Goal: Contribute content

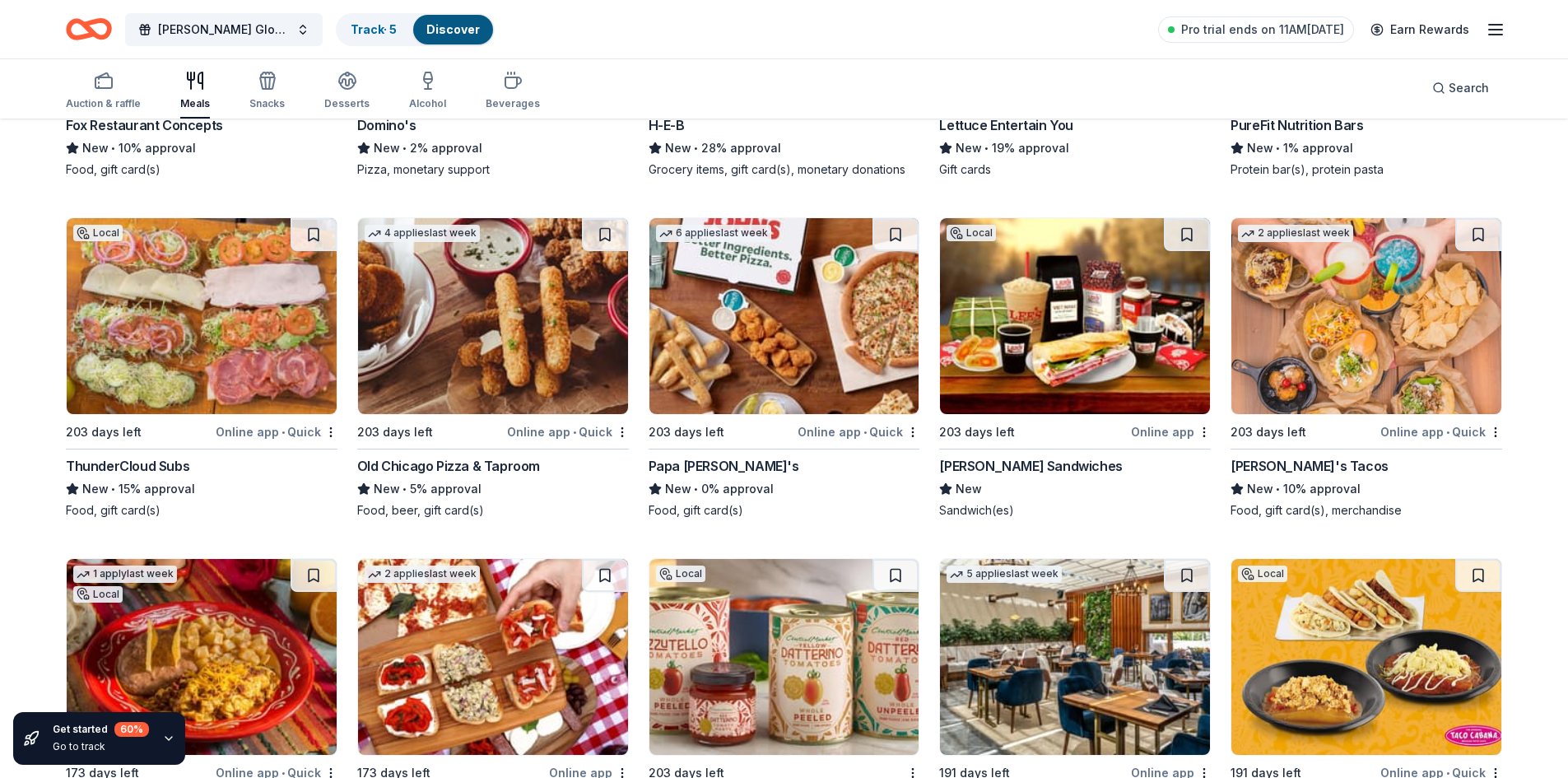
scroll to position [4857, 0]
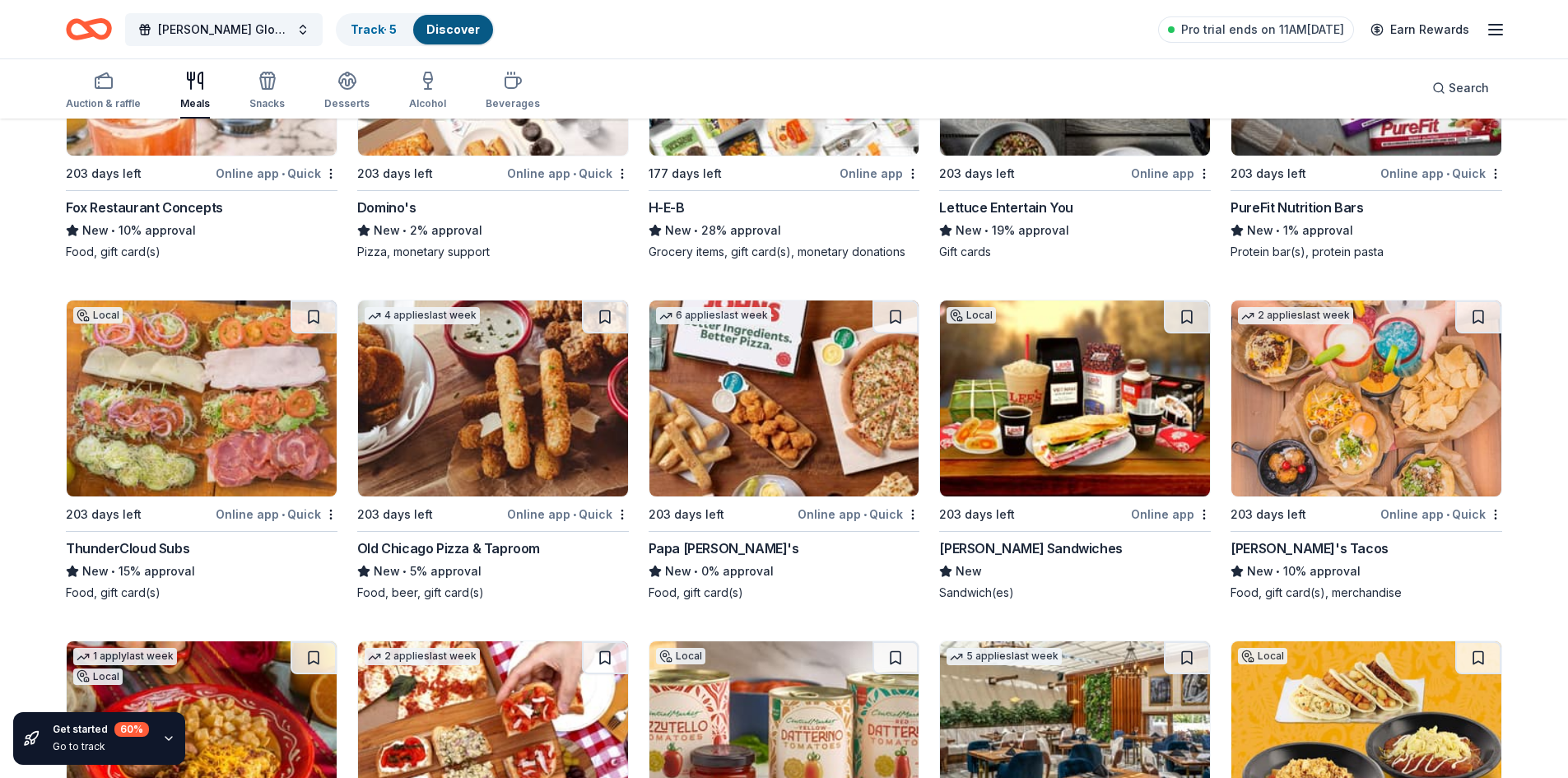
click at [269, 376] on img at bounding box center [201, 399] width 270 height 196
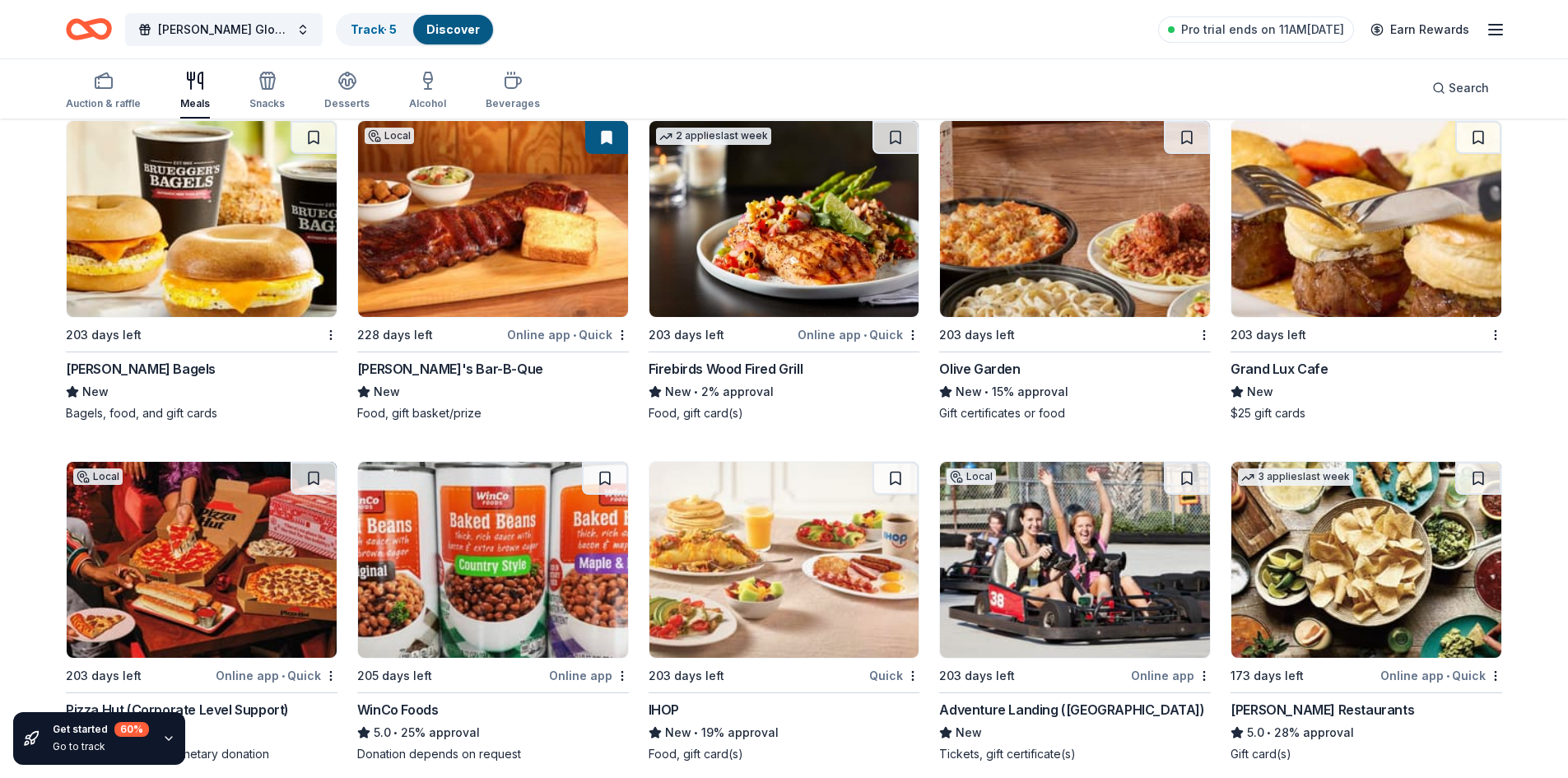
scroll to position [2388, 0]
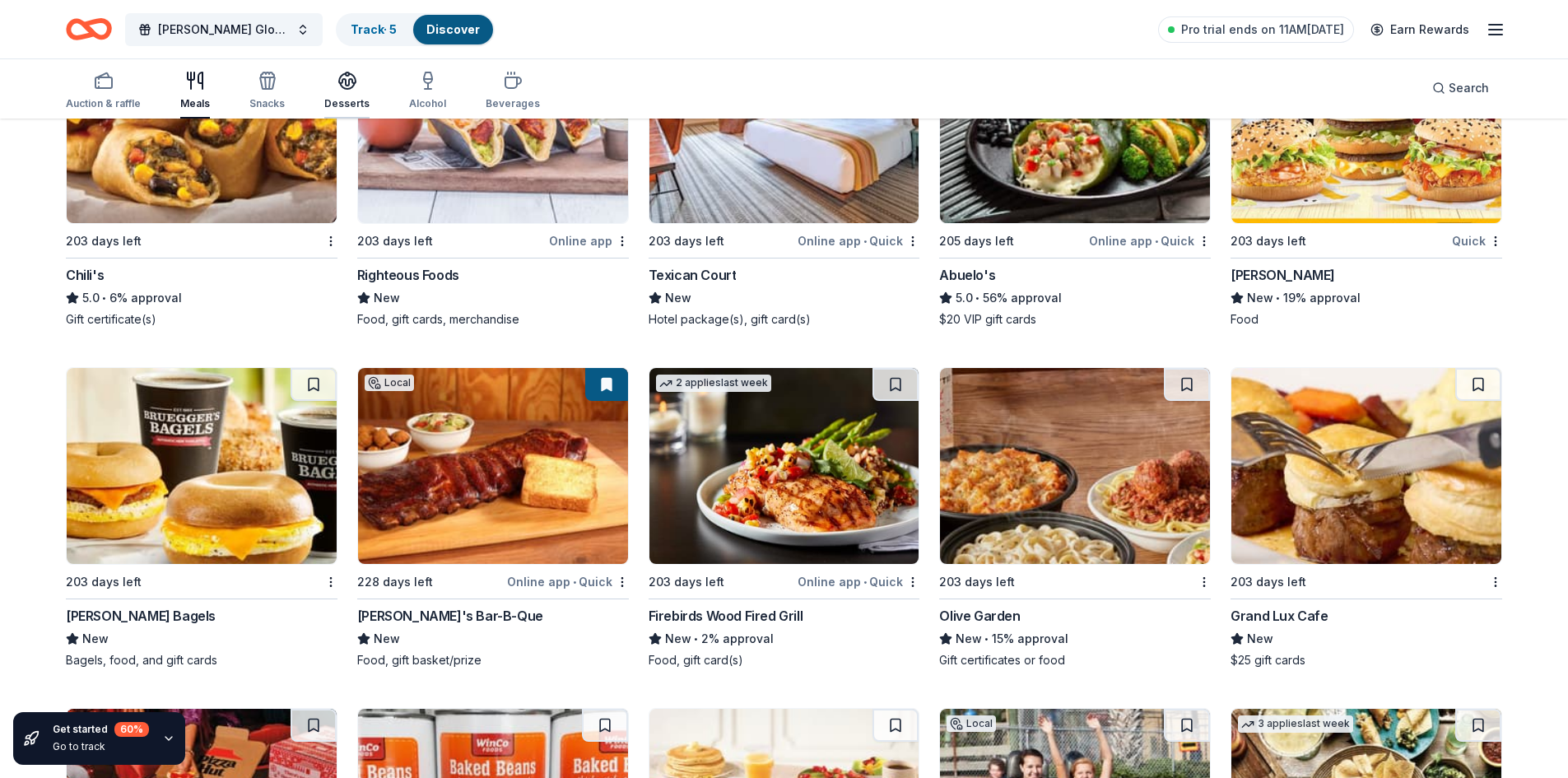
click at [359, 77] on div "button" at bounding box center [347, 81] width 45 height 20
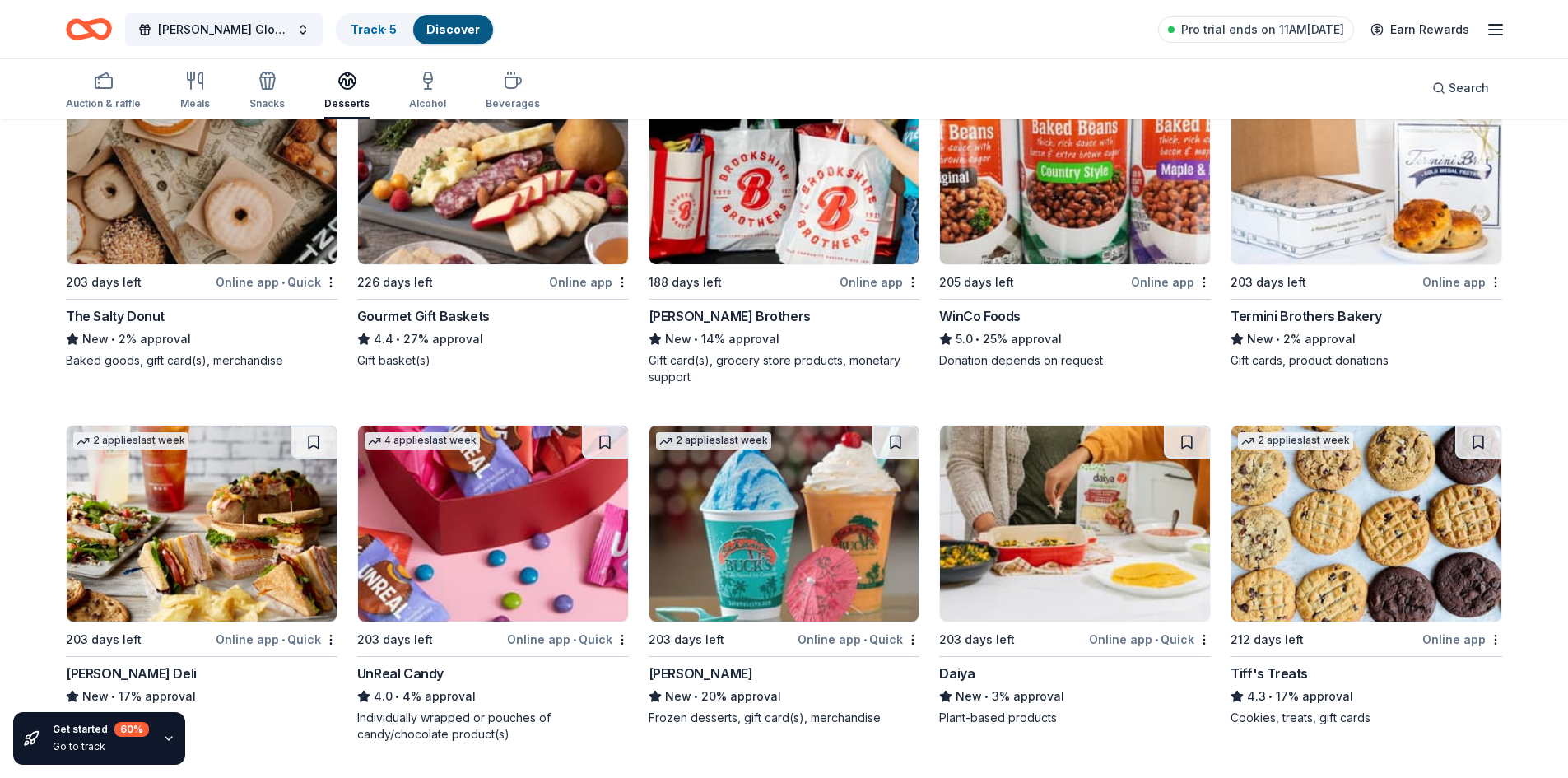
scroll to position [659, 0]
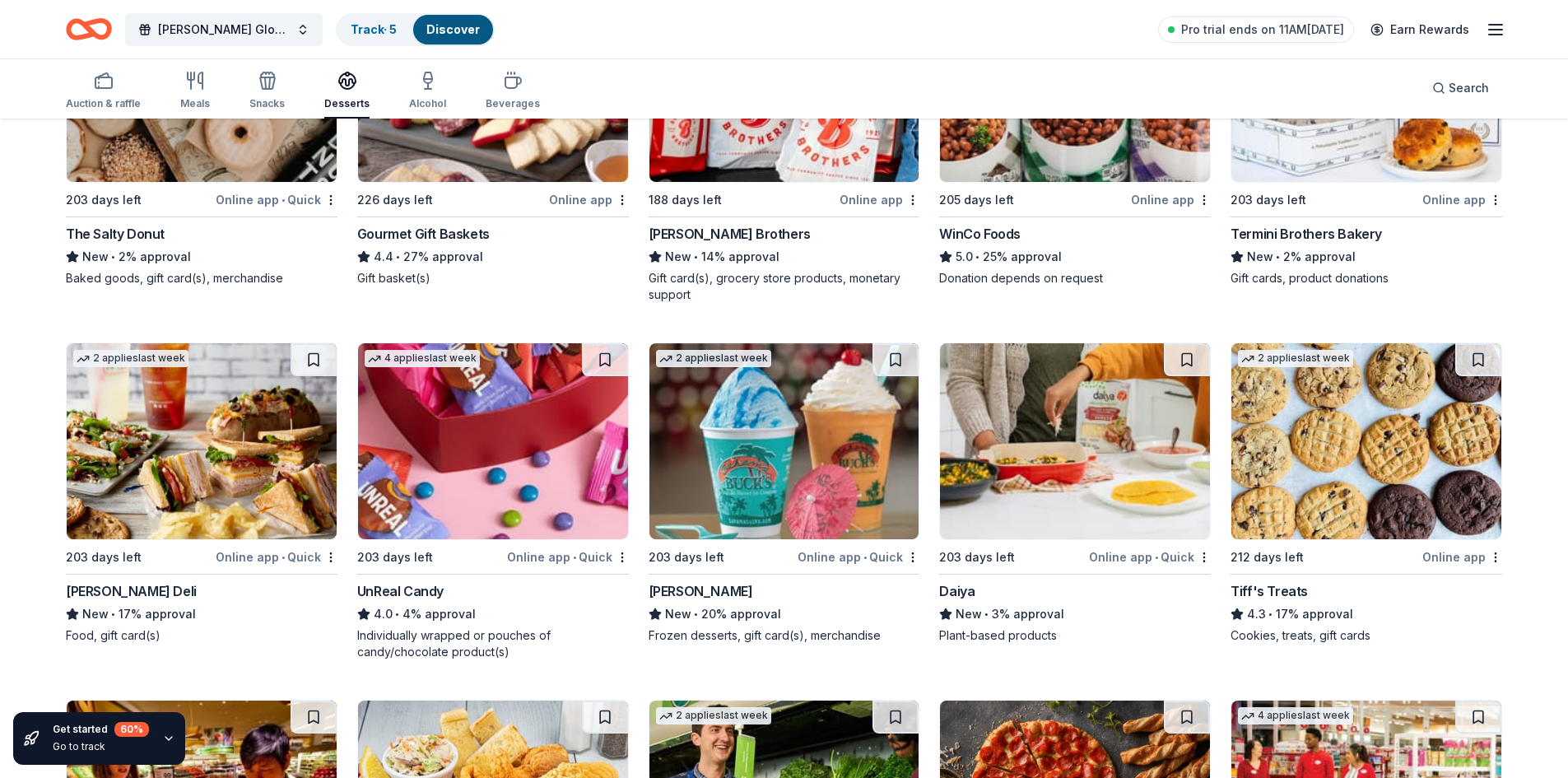
click at [1328, 426] on img at bounding box center [1367, 441] width 270 height 196
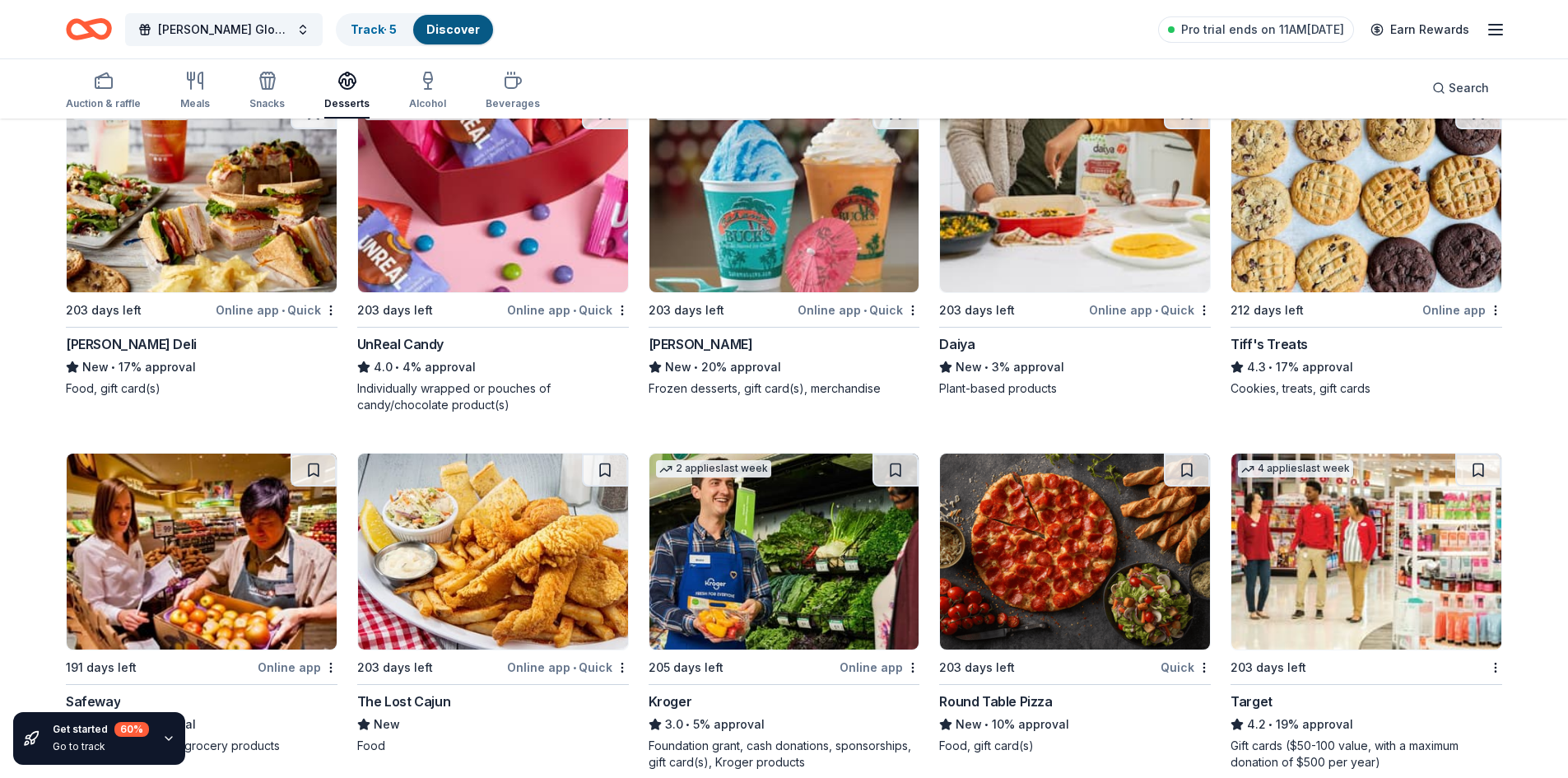
scroll to position [988, 0]
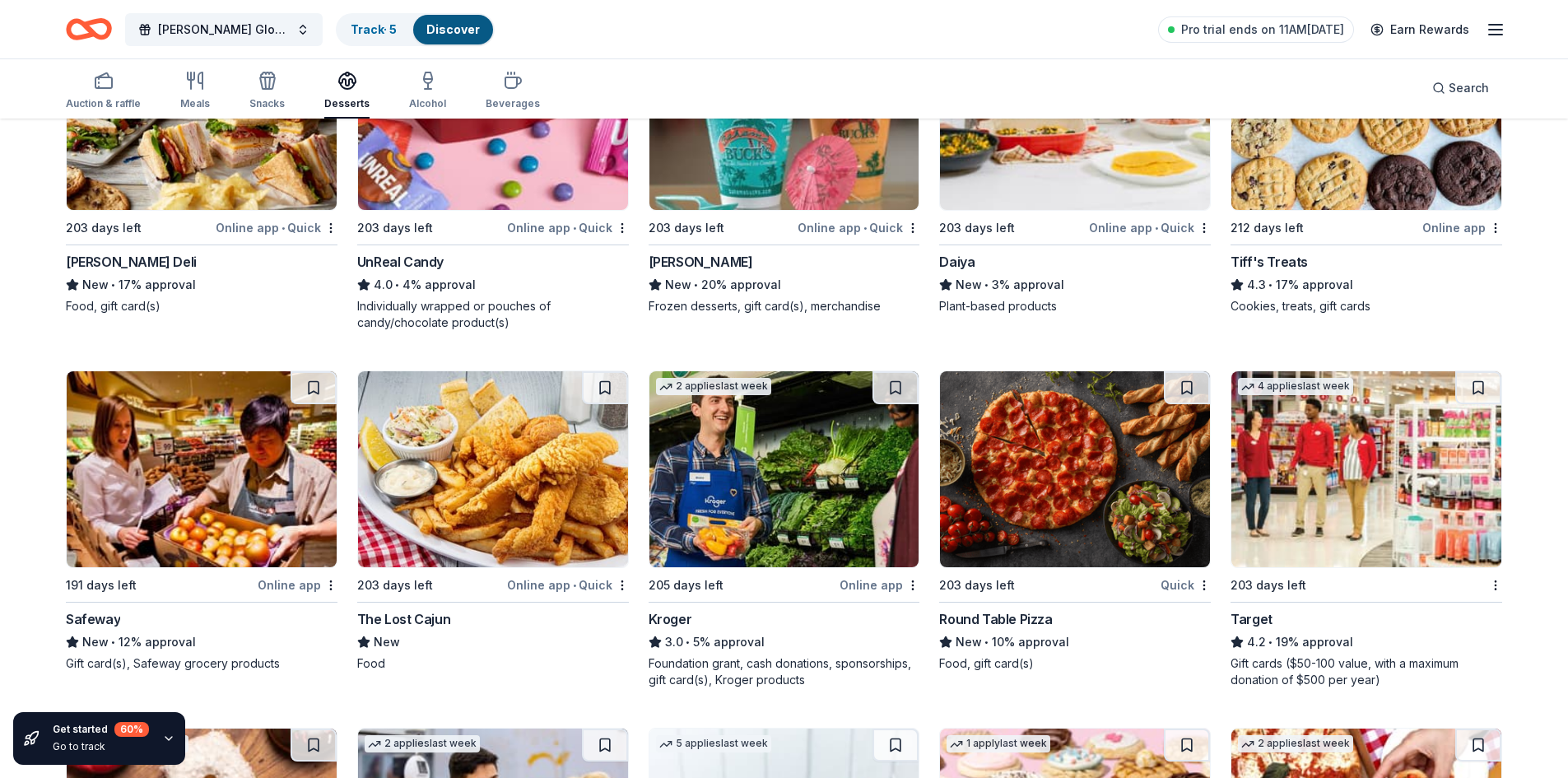
click at [1300, 281] on div "4.3 • 17% approval" at bounding box center [1367, 285] width 272 height 20
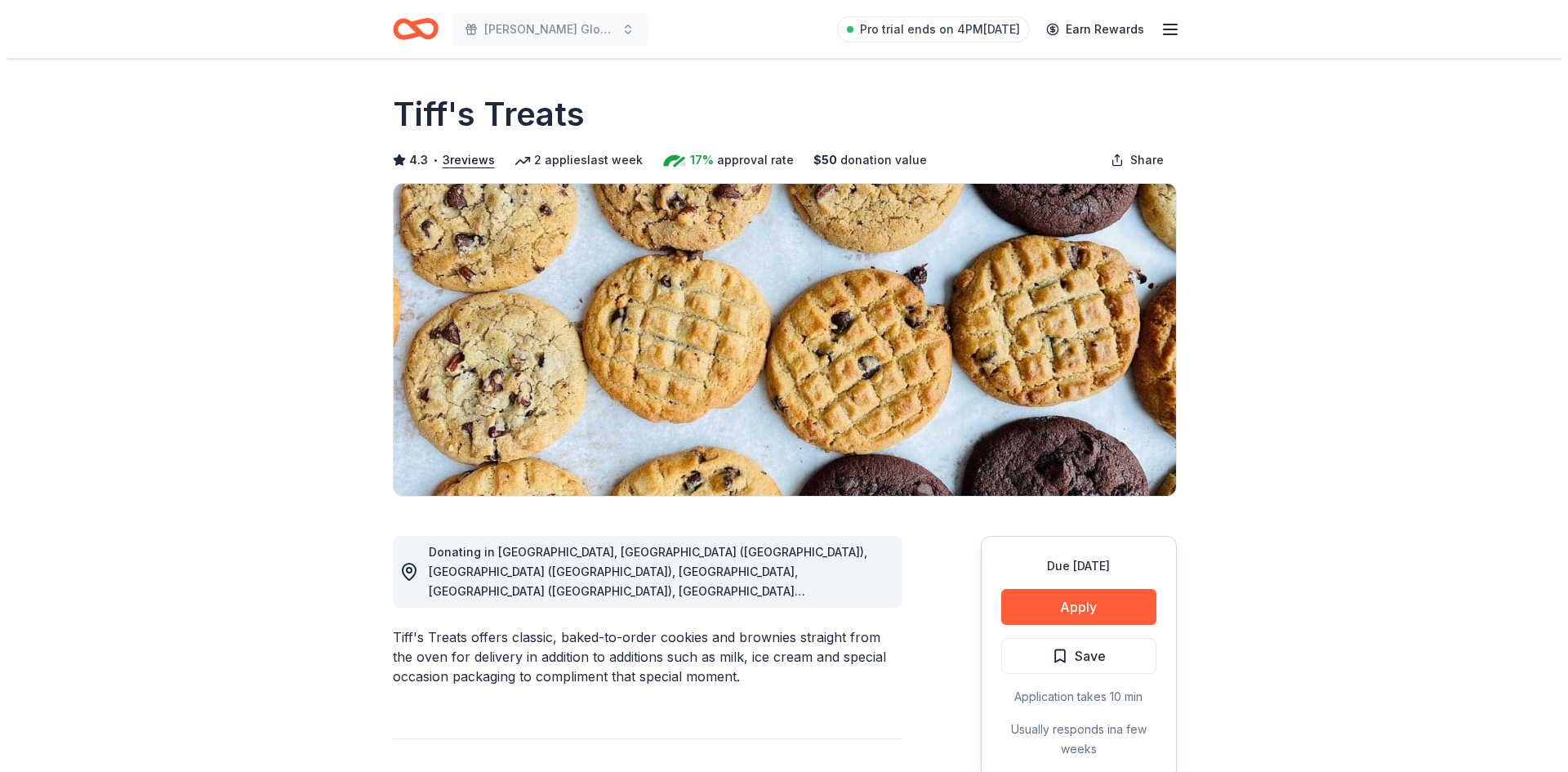
scroll to position [245, 0]
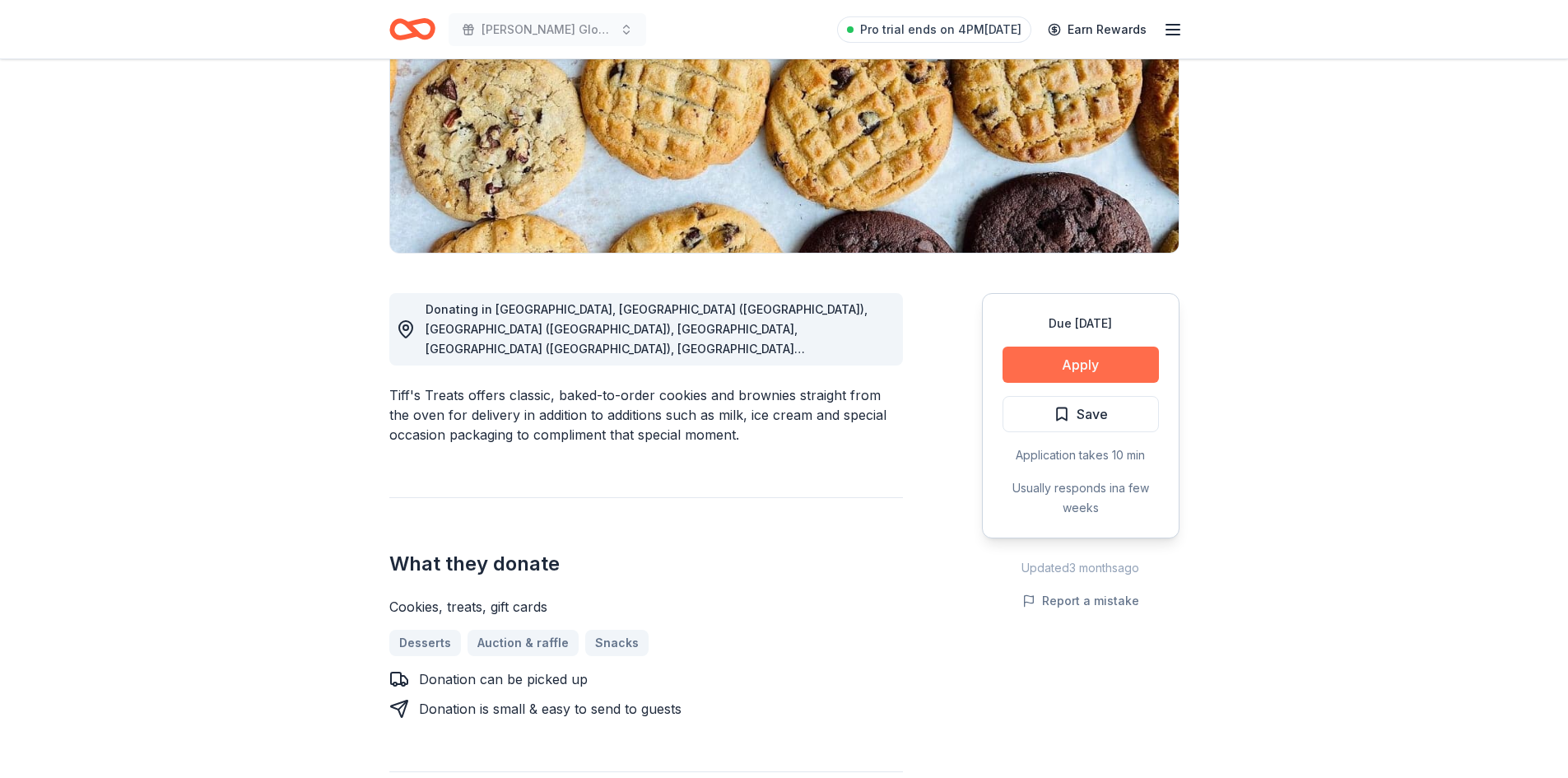
click at [1045, 357] on button "Apply" at bounding box center [1081, 365] width 156 height 36
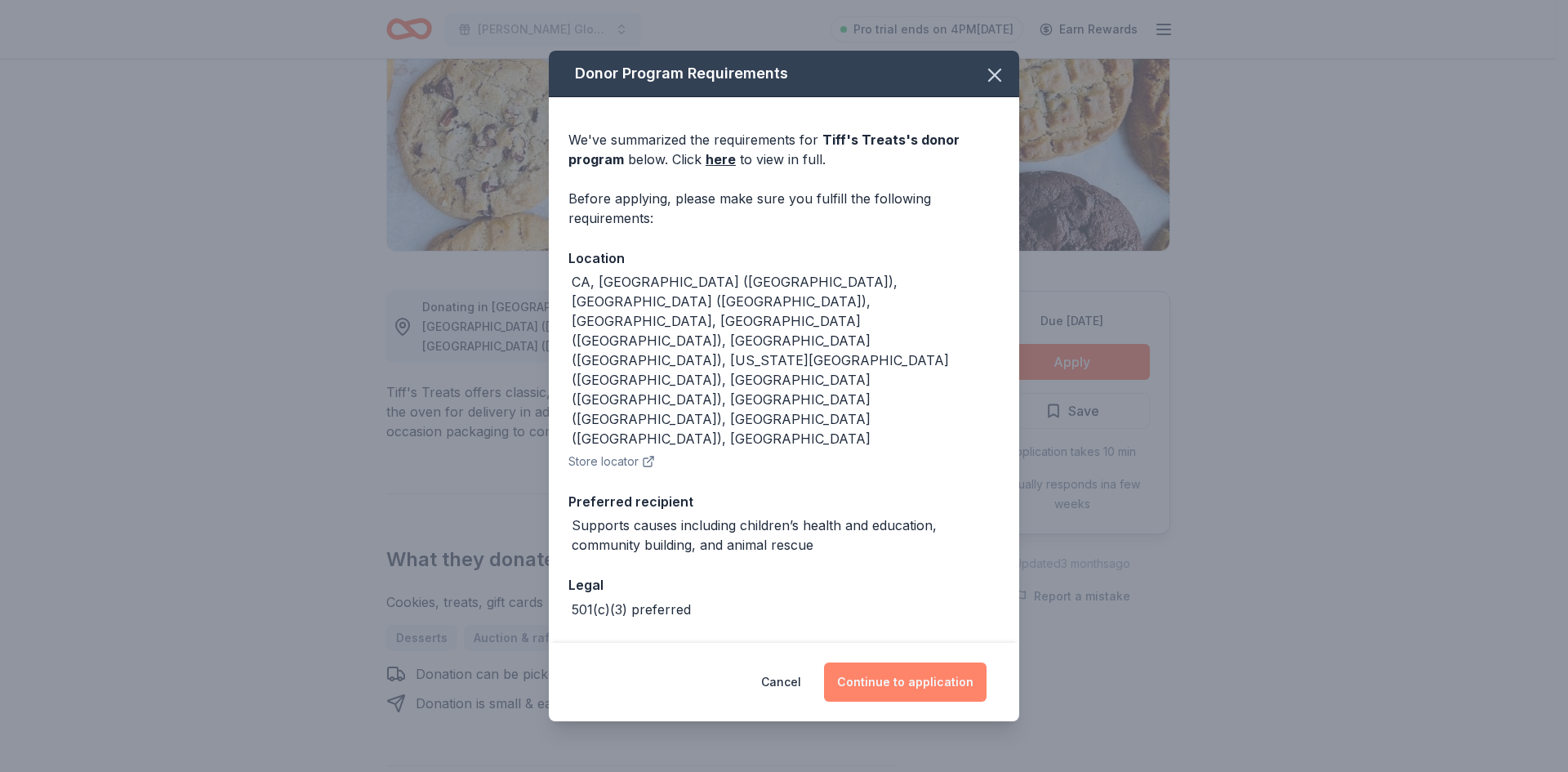
click at [895, 663] on button "Continue to application" at bounding box center [905, 682] width 163 height 40
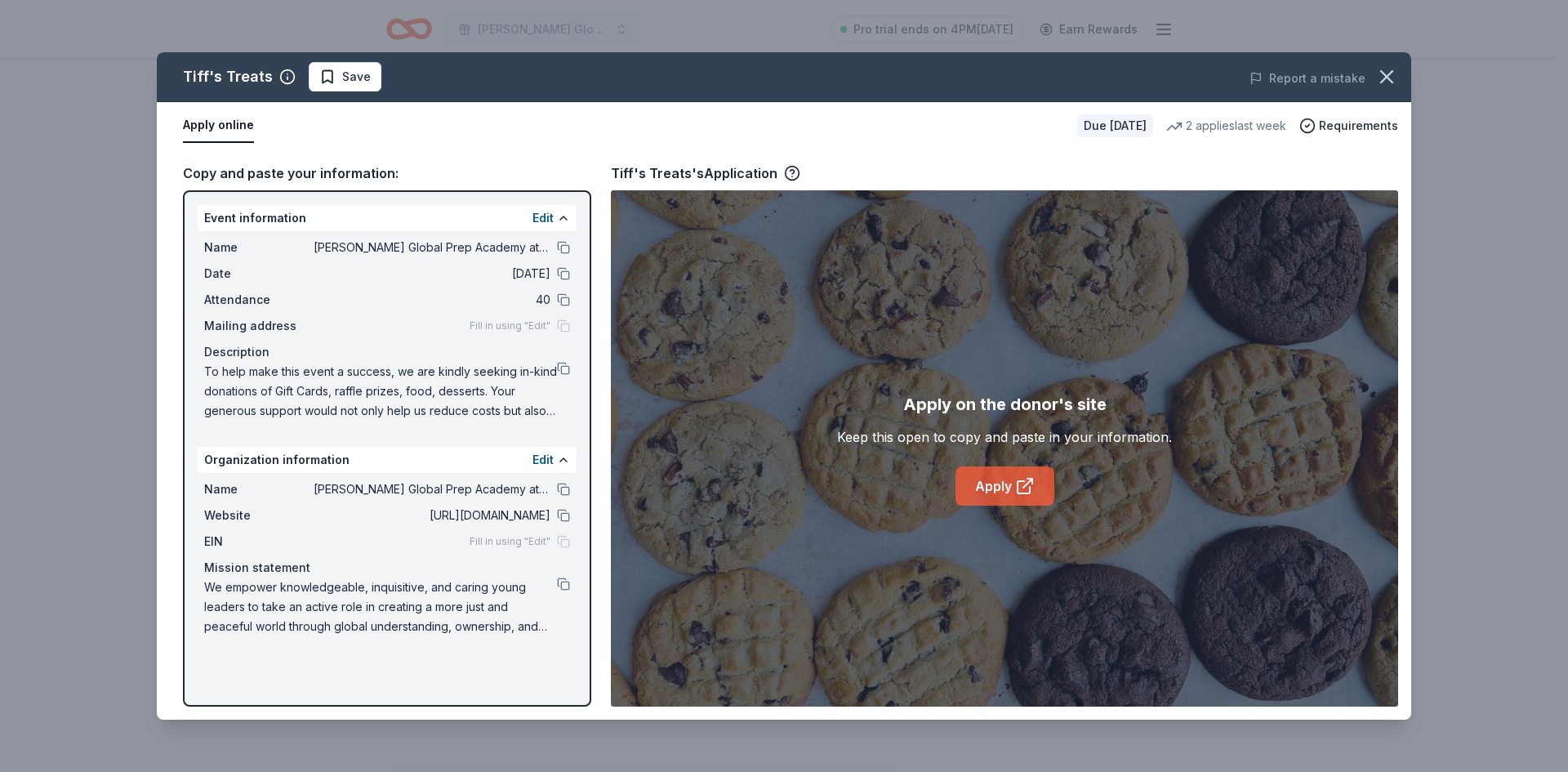
click at [975, 473] on link "Apply" at bounding box center [1004, 486] width 99 height 40
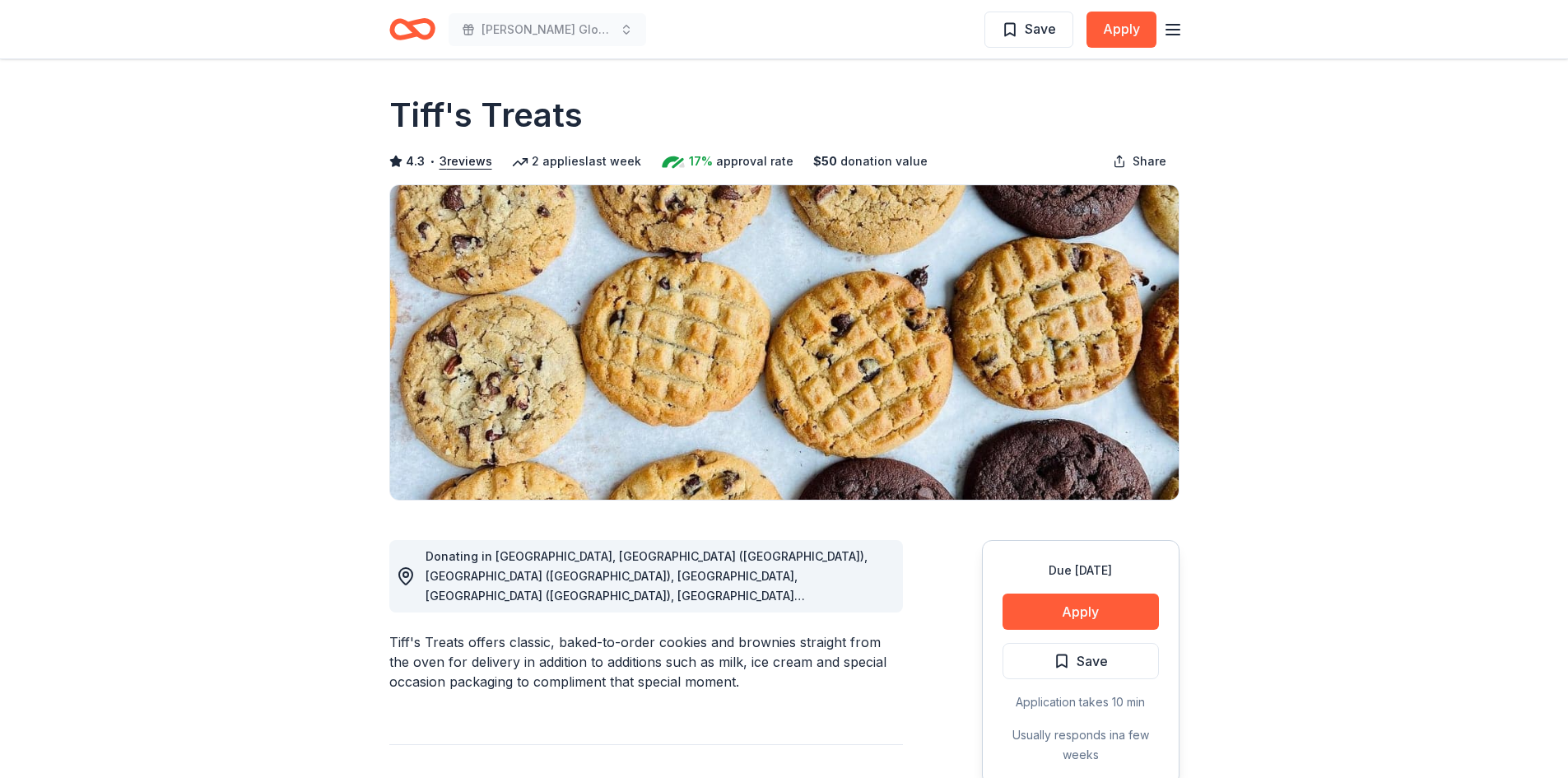
scroll to position [1317, 0]
